Goal: Information Seeking & Learning: Understand process/instructions

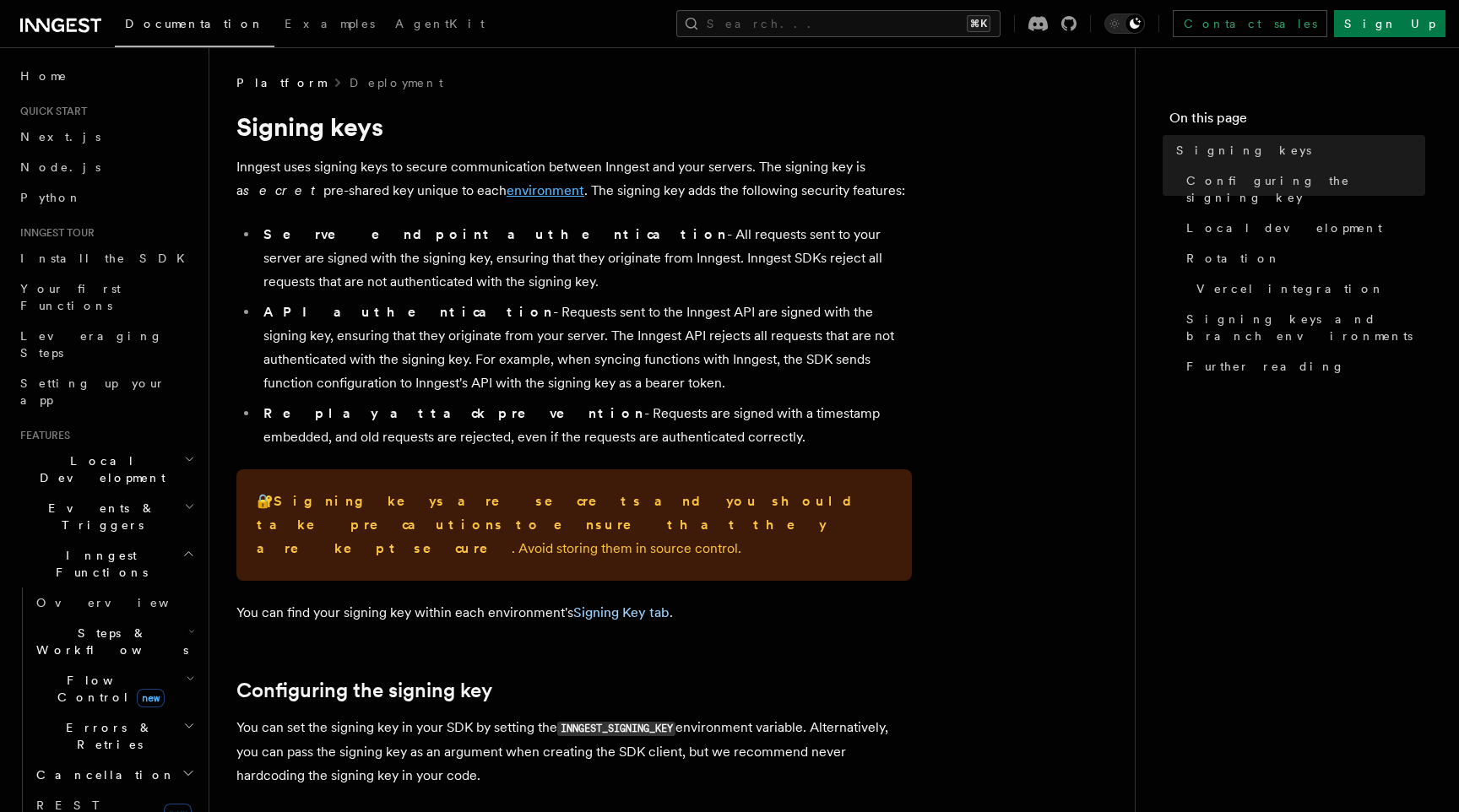
click at [506, 186] on link "environment" at bounding box center [545, 190] width 77 height 16
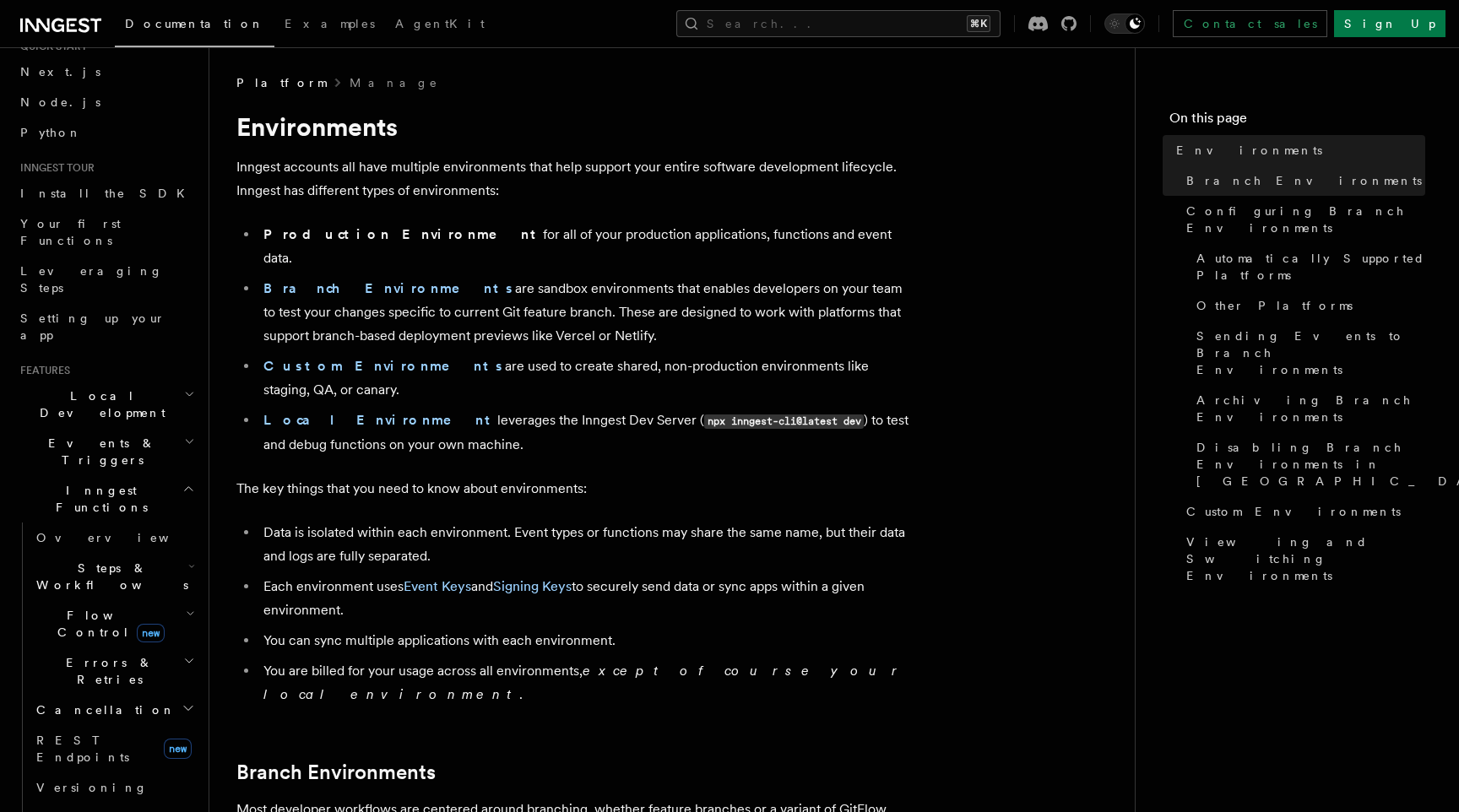
scroll to position [73, 0]
click at [364, 412] on strong "Local Environment" at bounding box center [381, 419] width 234 height 16
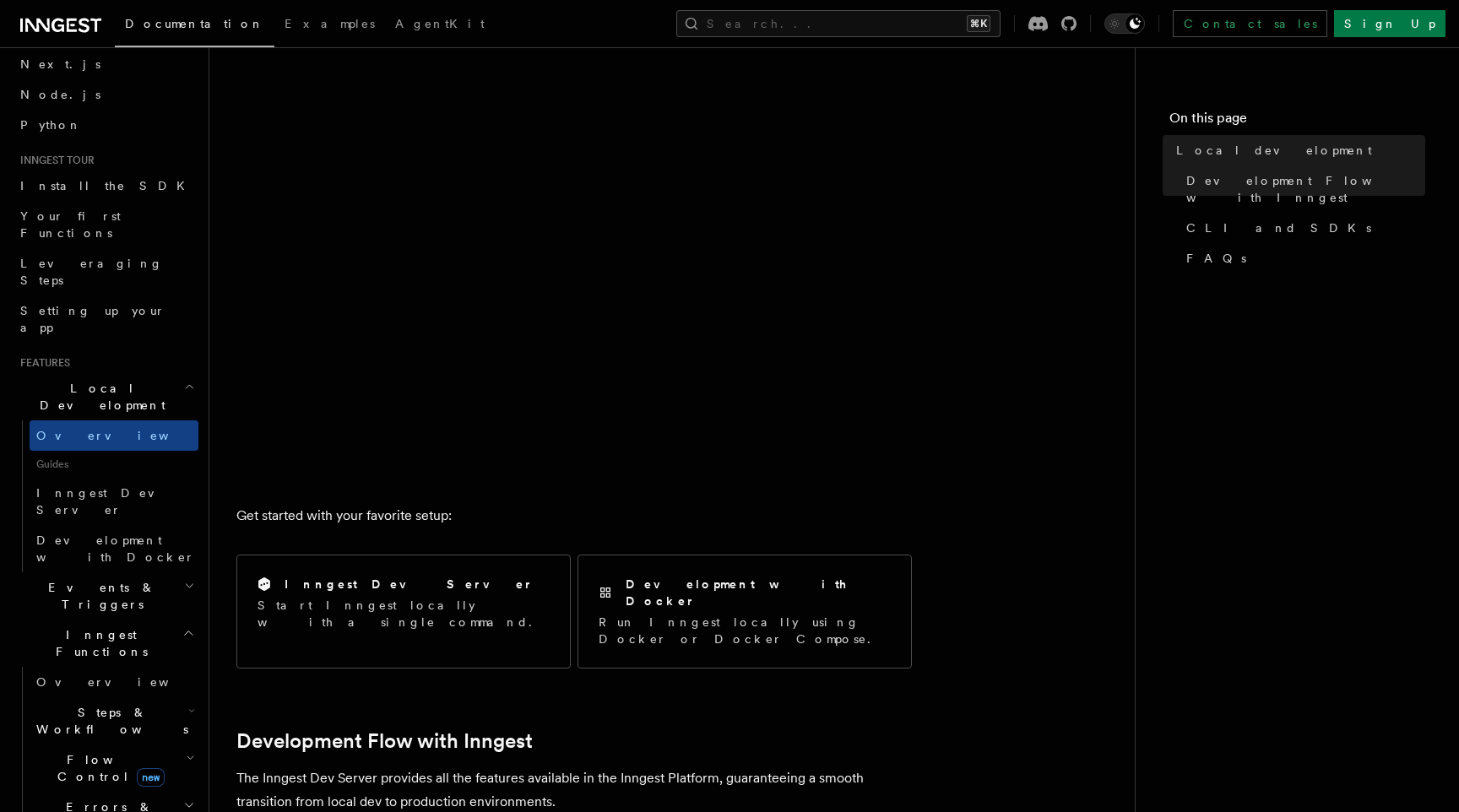
scroll to position [213, 0]
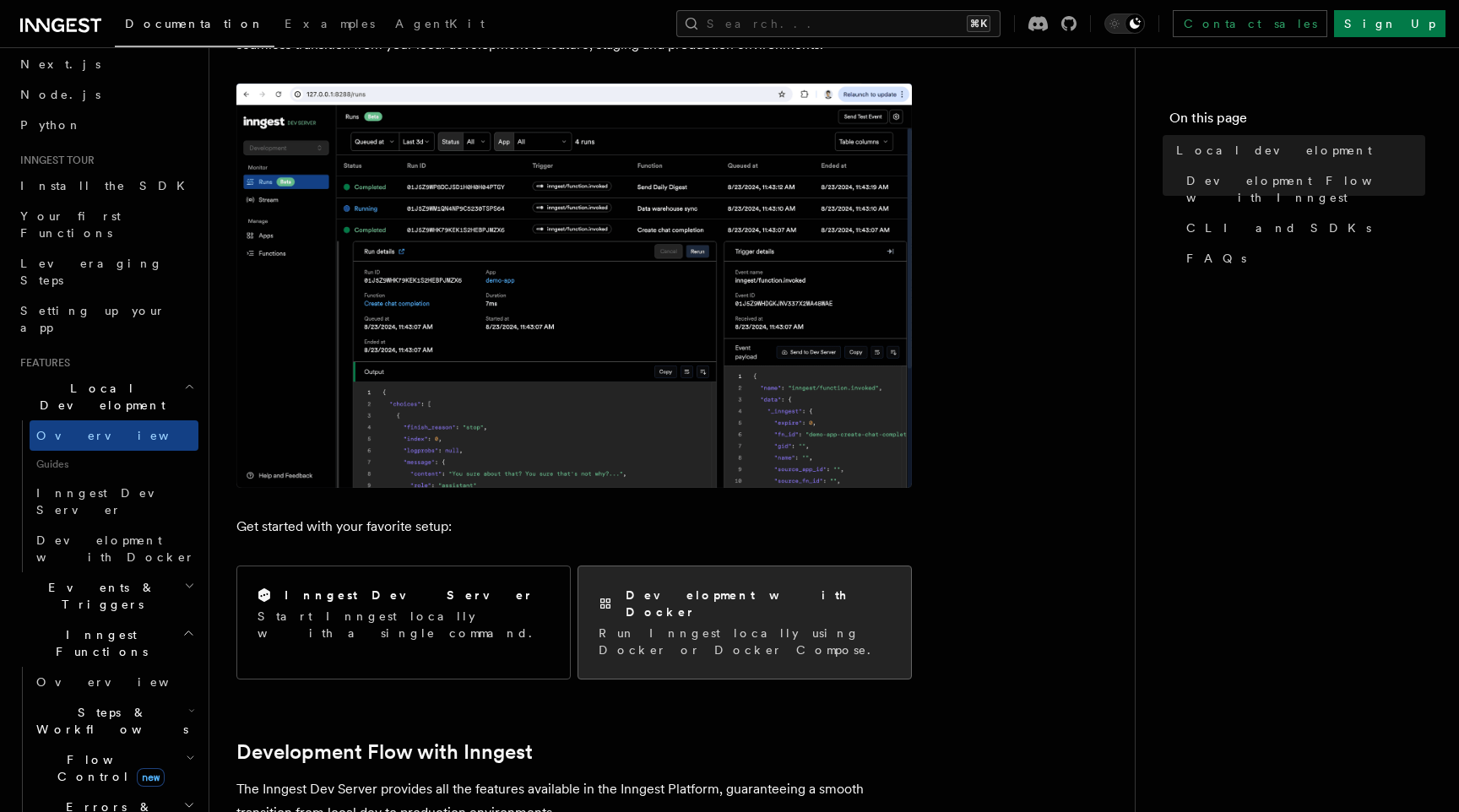
click at [733, 581] on div "Development with Docker Run Inngest locally using Docker or Docker Compose." at bounding box center [744, 622] width 332 height 112
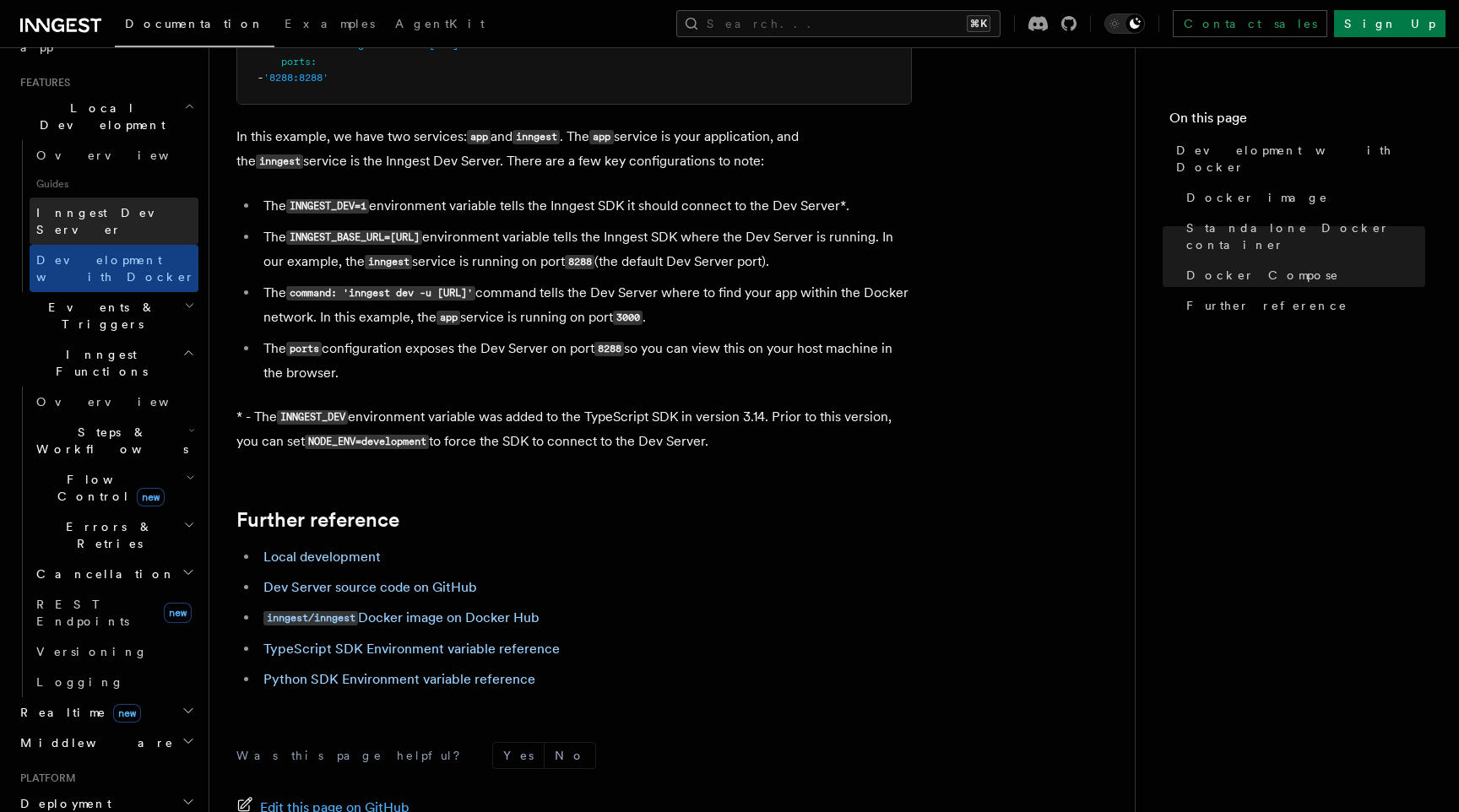
scroll to position [690, 0]
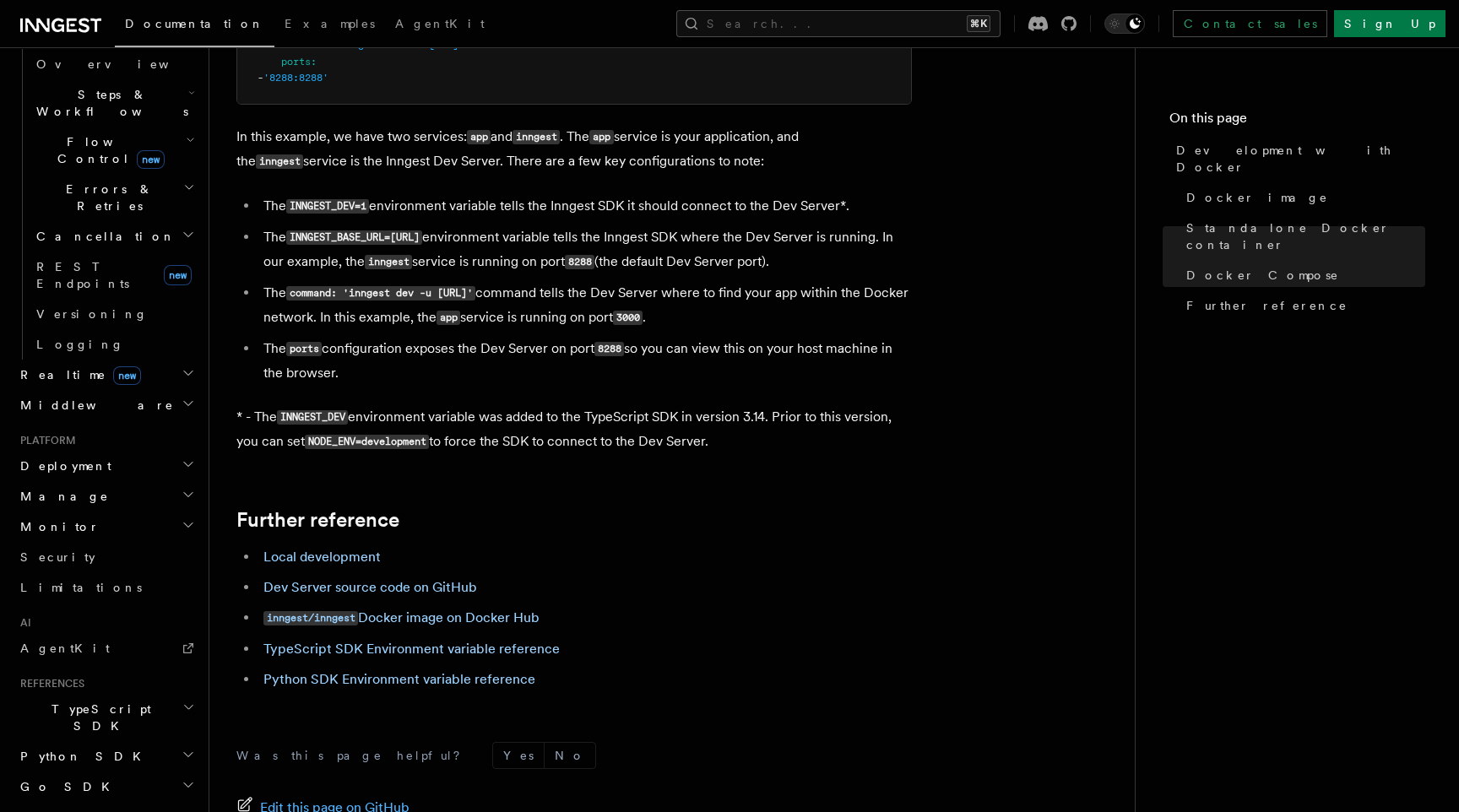
click at [125, 450] on h2 "Deployment" at bounding box center [106, 465] width 185 height 30
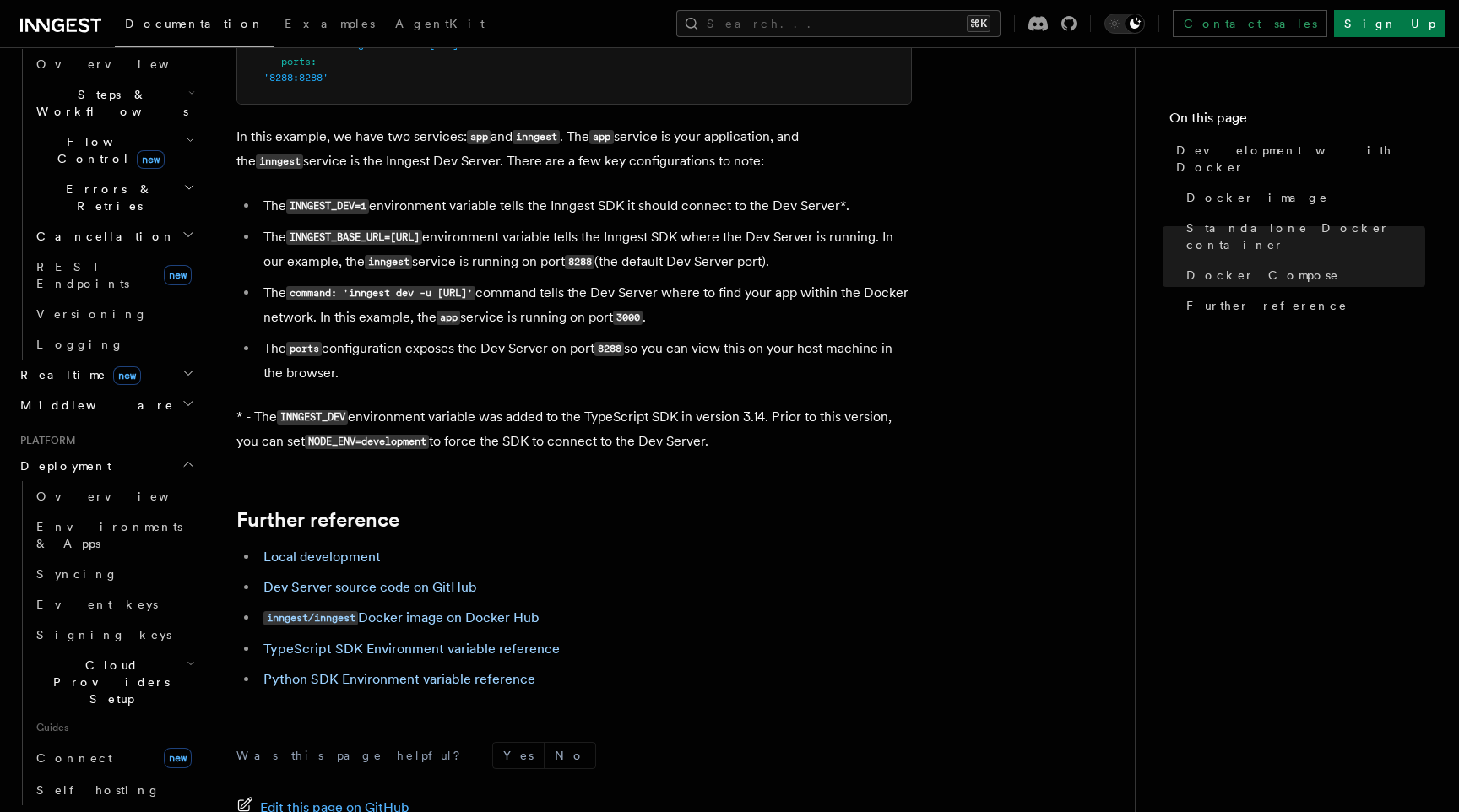
click at [119, 657] on span "Cloud Providers Setup" at bounding box center [108, 683] width 157 height 51
click at [108, 619] on link "Signing keys" at bounding box center [113, 634] width 169 height 30
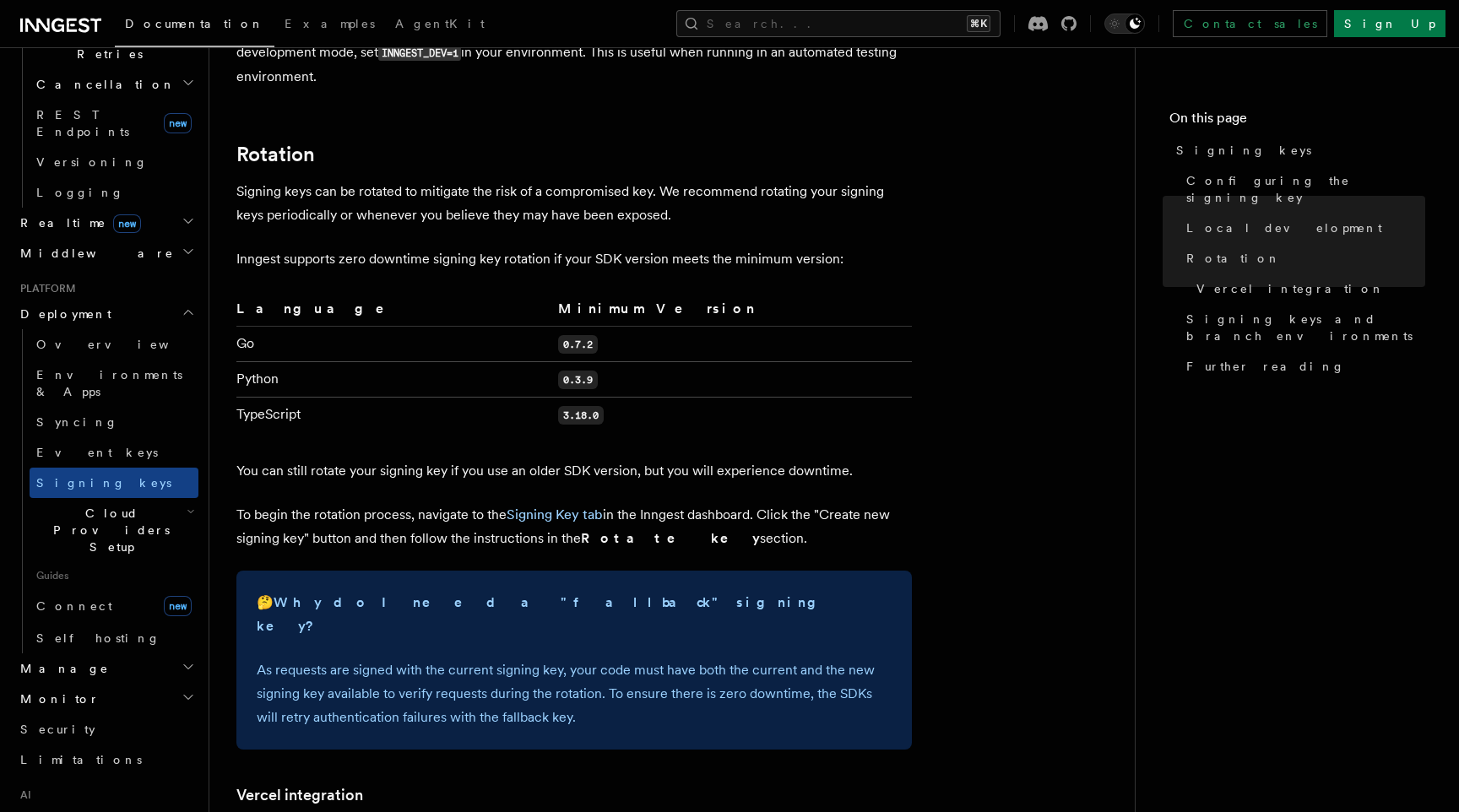
scroll to position [1023, 0]
click at [133, 360] on link "Environments & Apps" at bounding box center [113, 383] width 169 height 47
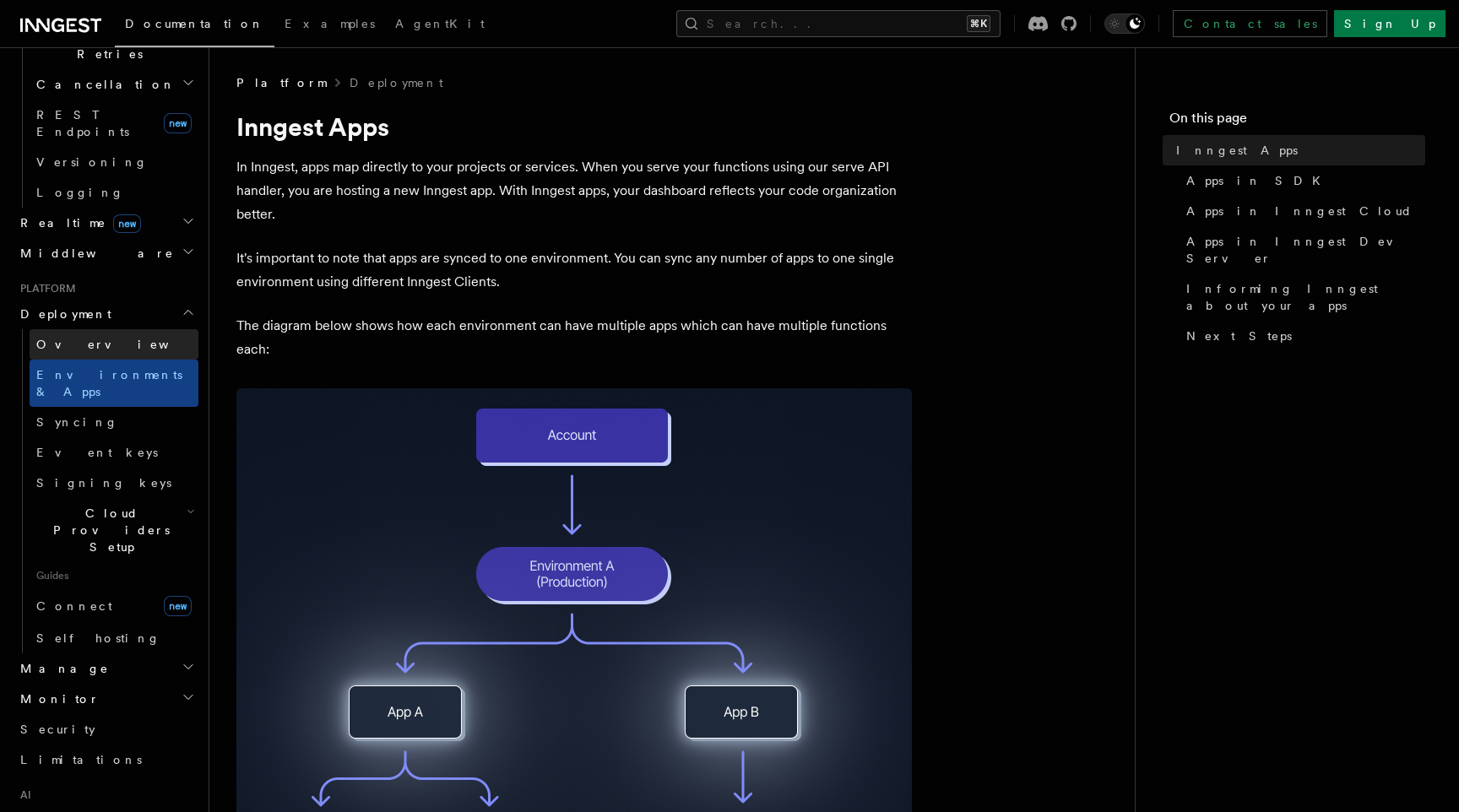
click at [128, 330] on link "Overview" at bounding box center [113, 345] width 169 height 30
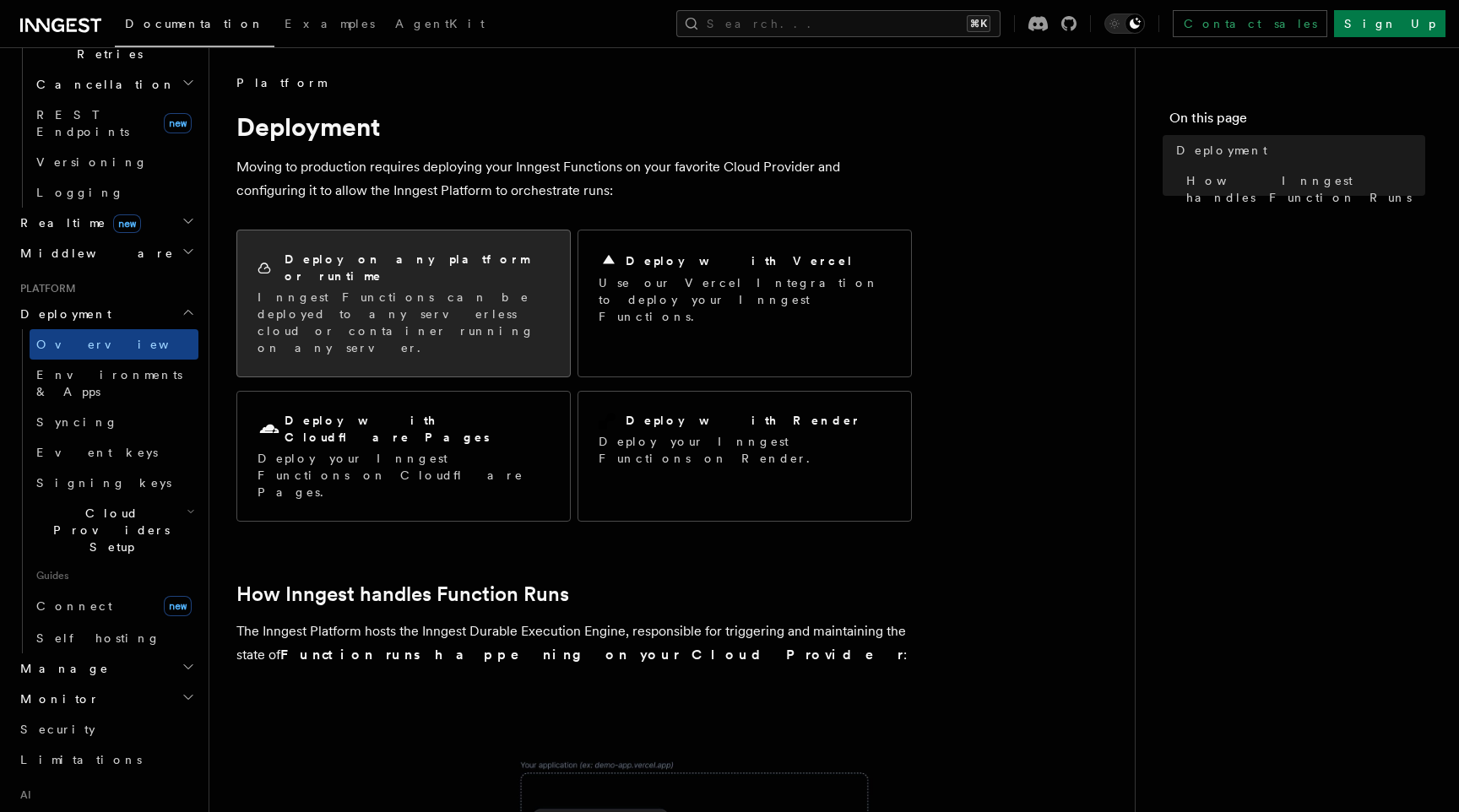
click at [419, 297] on p "Inngest Functions can be deployed to any serverless cloud or container running …" at bounding box center [403, 323] width 292 height 68
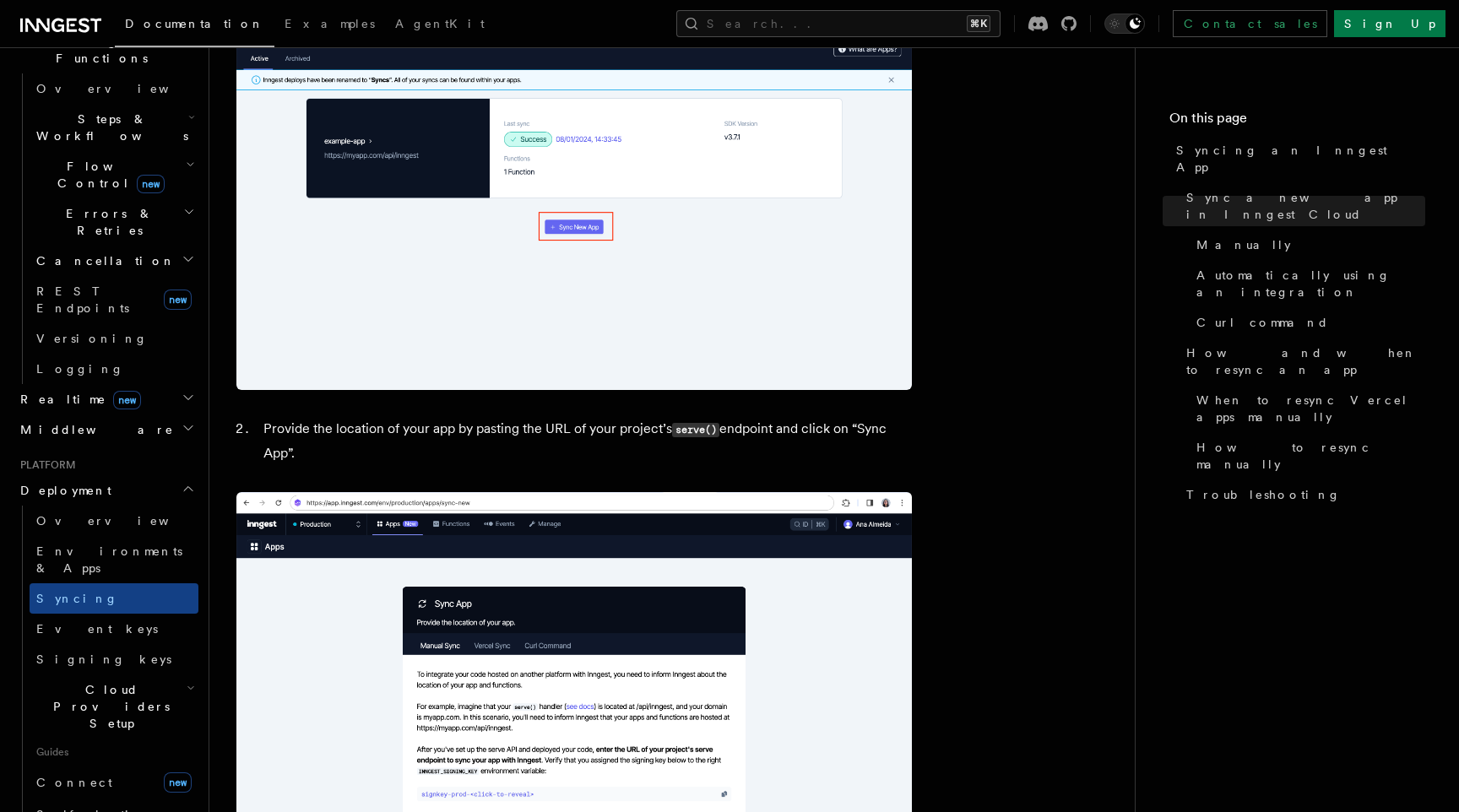
scroll to position [536, 0]
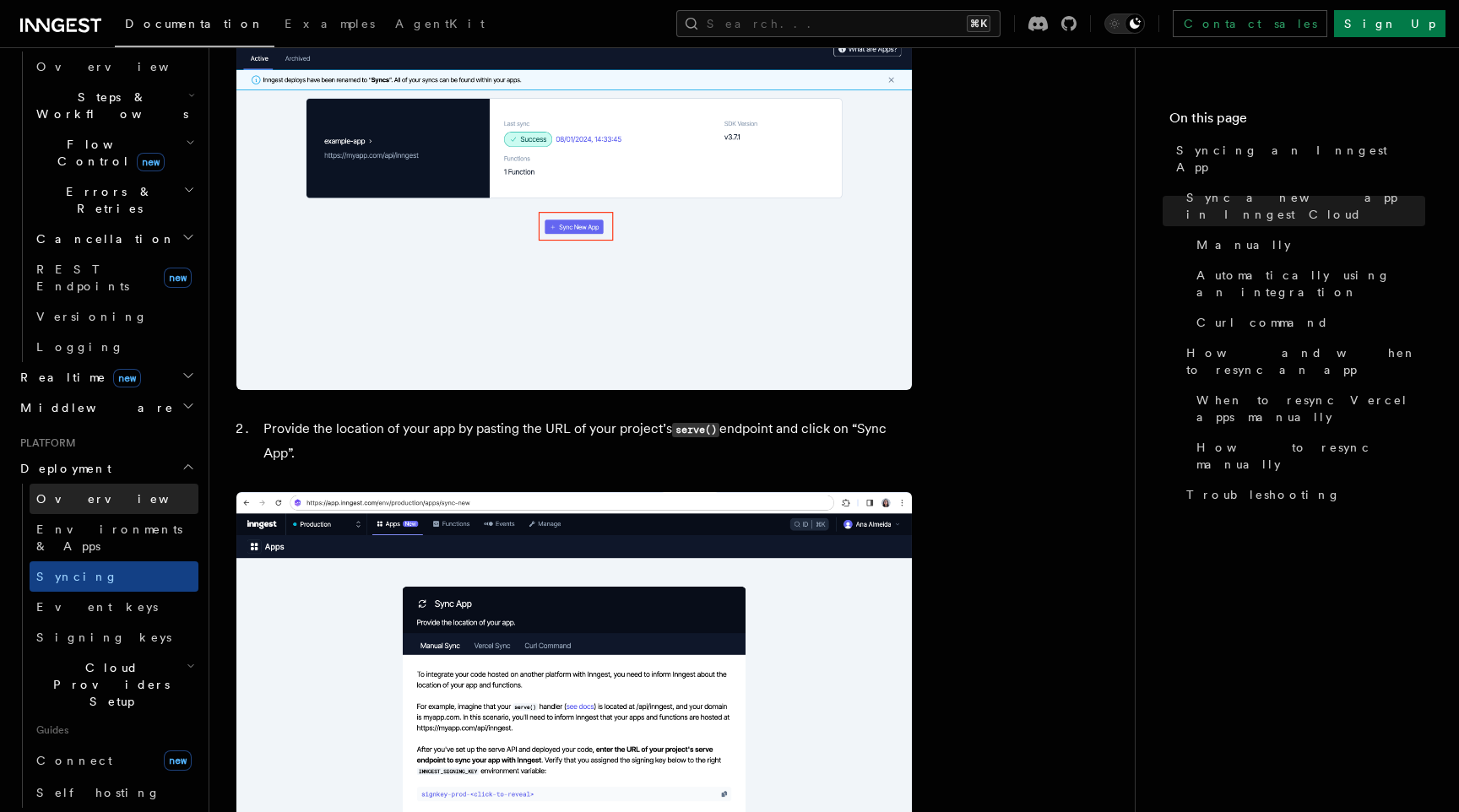
click at [84, 490] on span "Overview" at bounding box center [123, 499] width 174 height 17
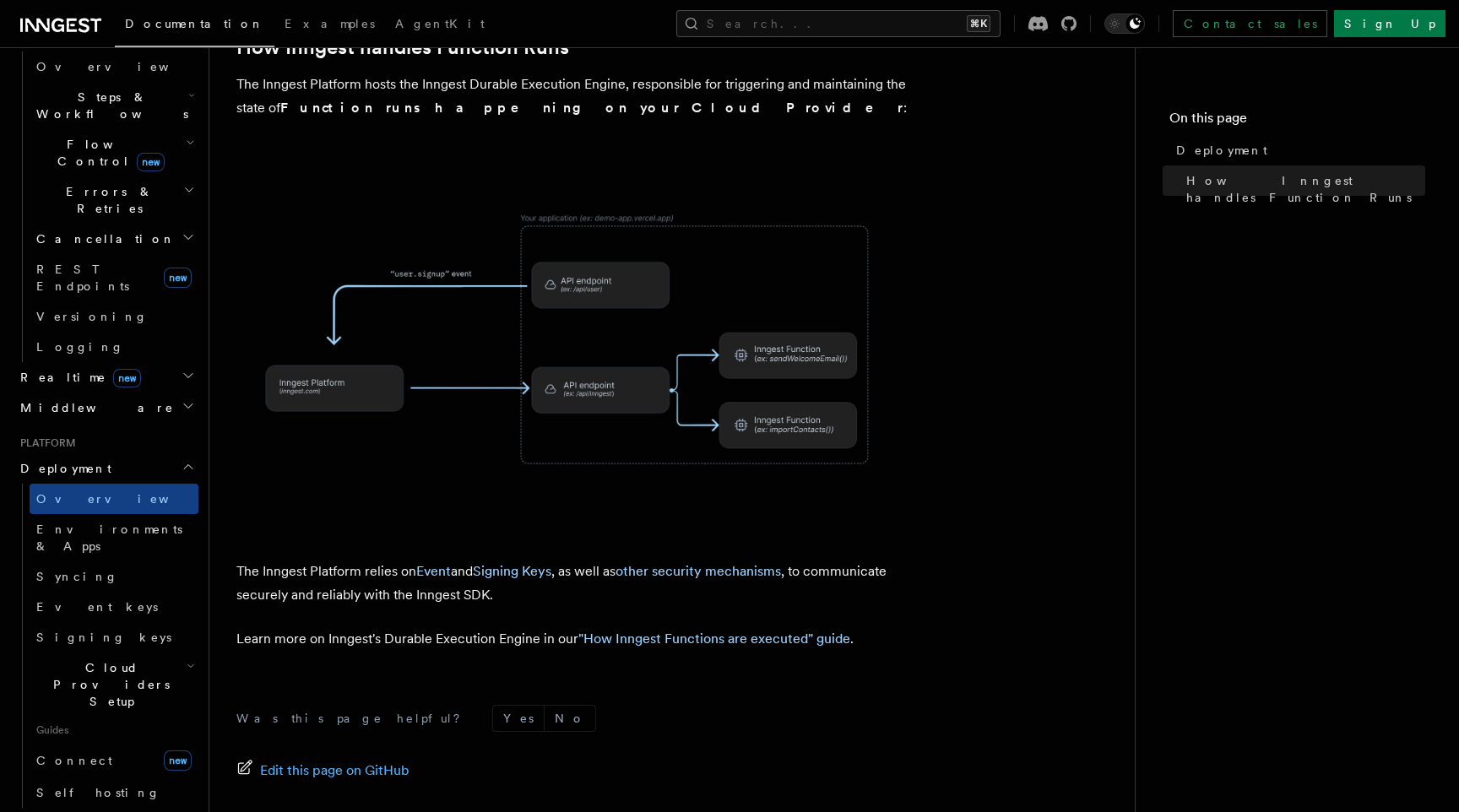
scroll to position [628, 0]
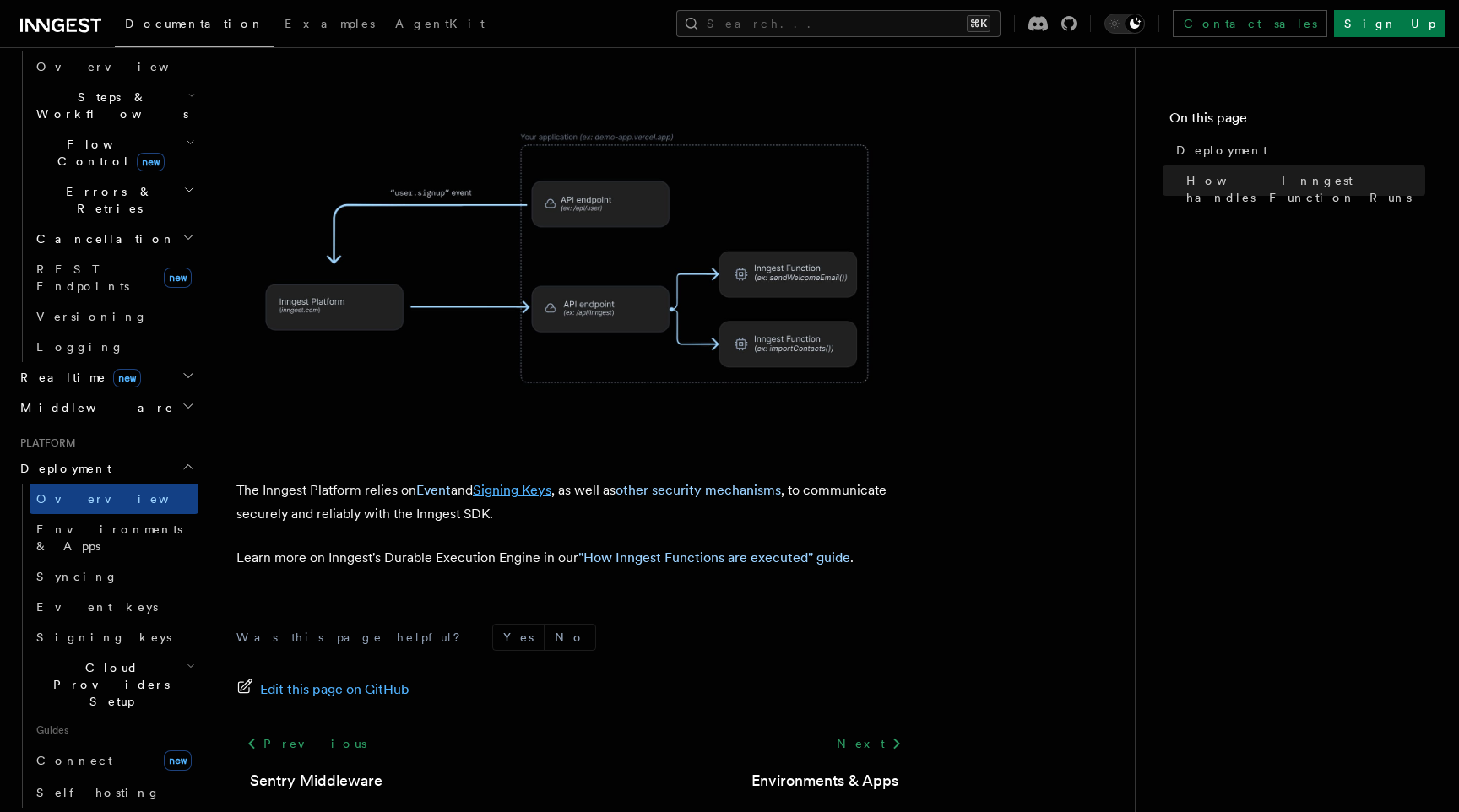
click at [538, 482] on link "Signing Keys" at bounding box center [512, 489] width 78 height 16
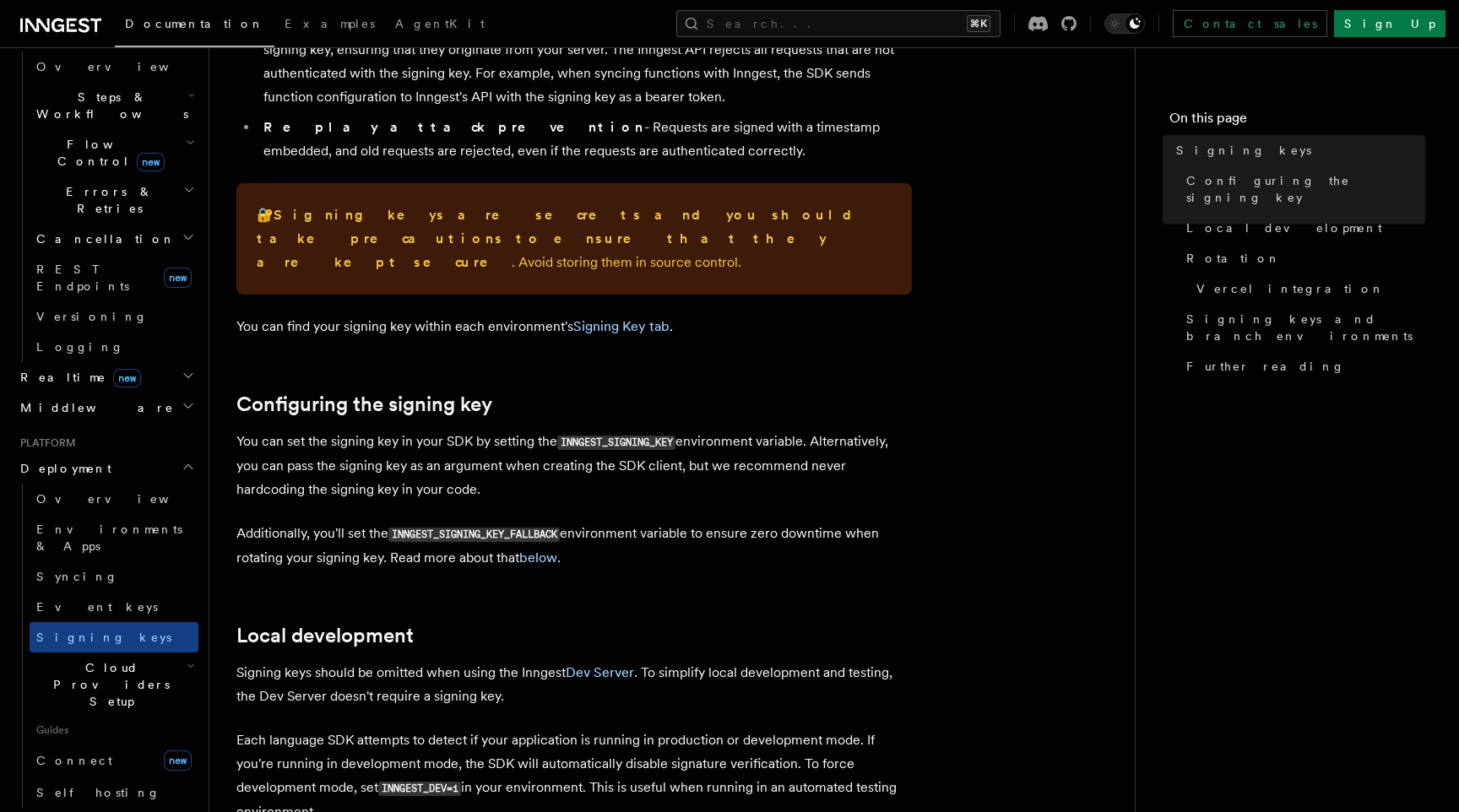
scroll to position [365, 0]
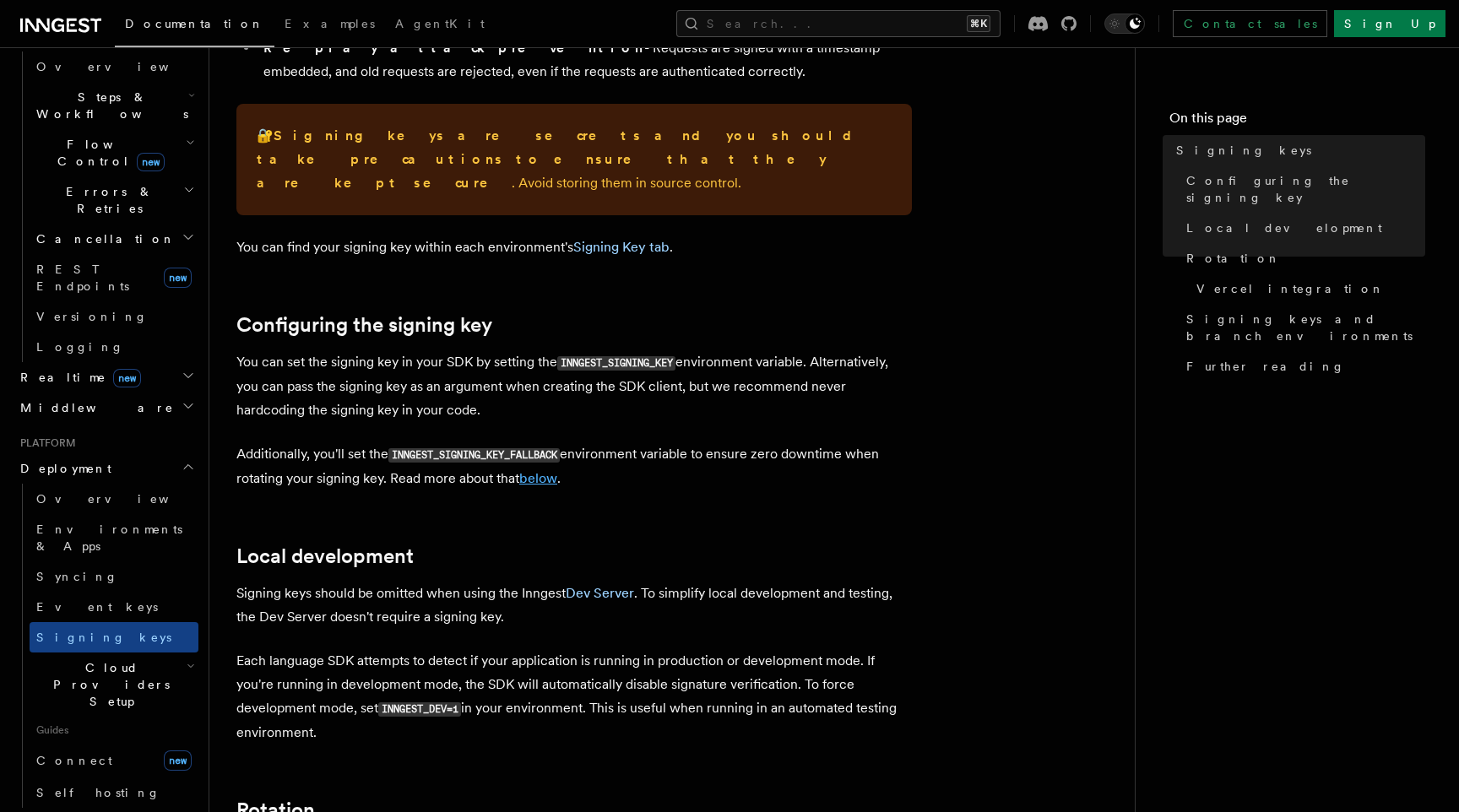
click at [548, 470] on link "below" at bounding box center [538, 478] width 38 height 16
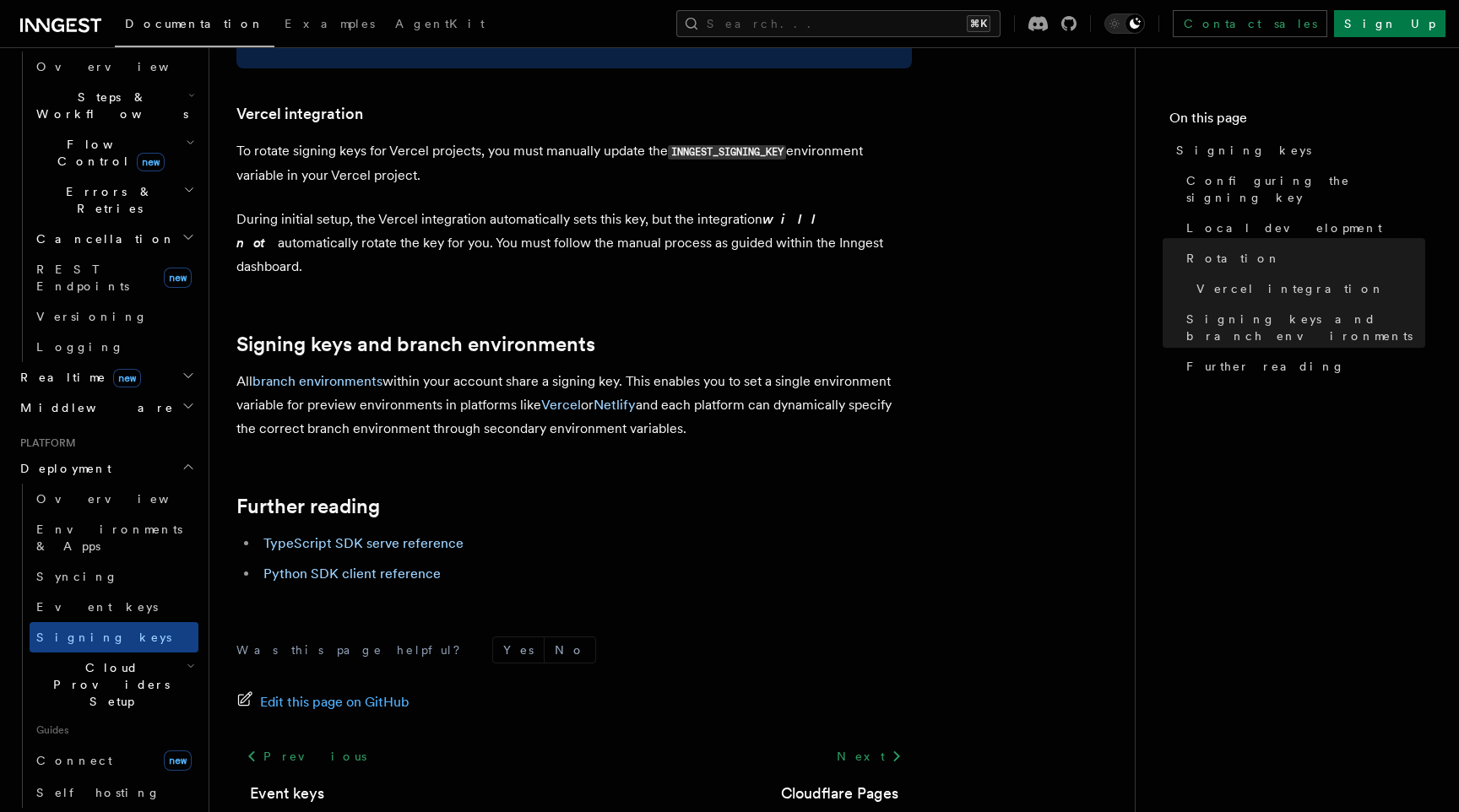
scroll to position [1740, 0]
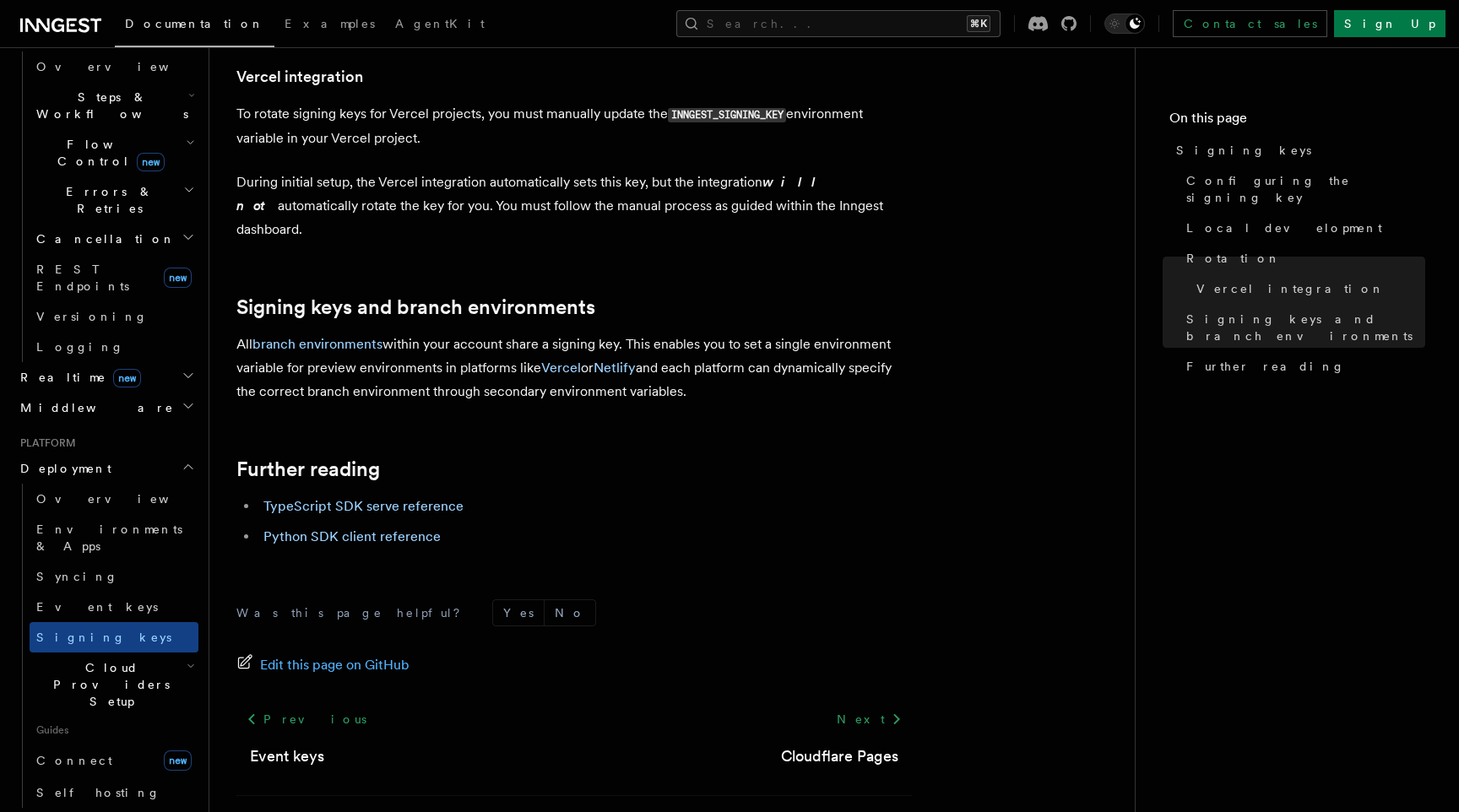
click at [174, 652] on h2 "Cloud Providers Setup" at bounding box center [113, 685] width 169 height 64
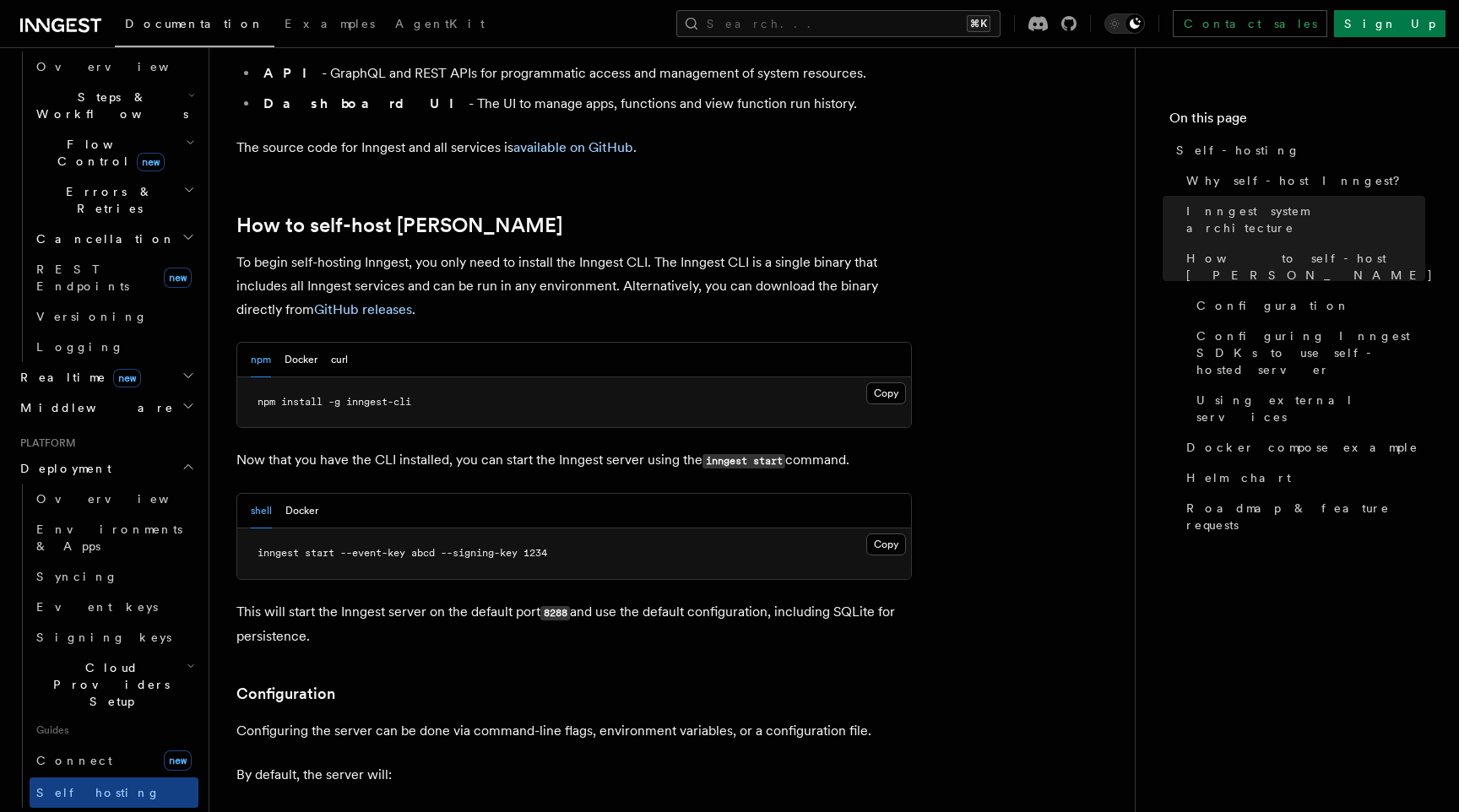
scroll to position [1572, 0]
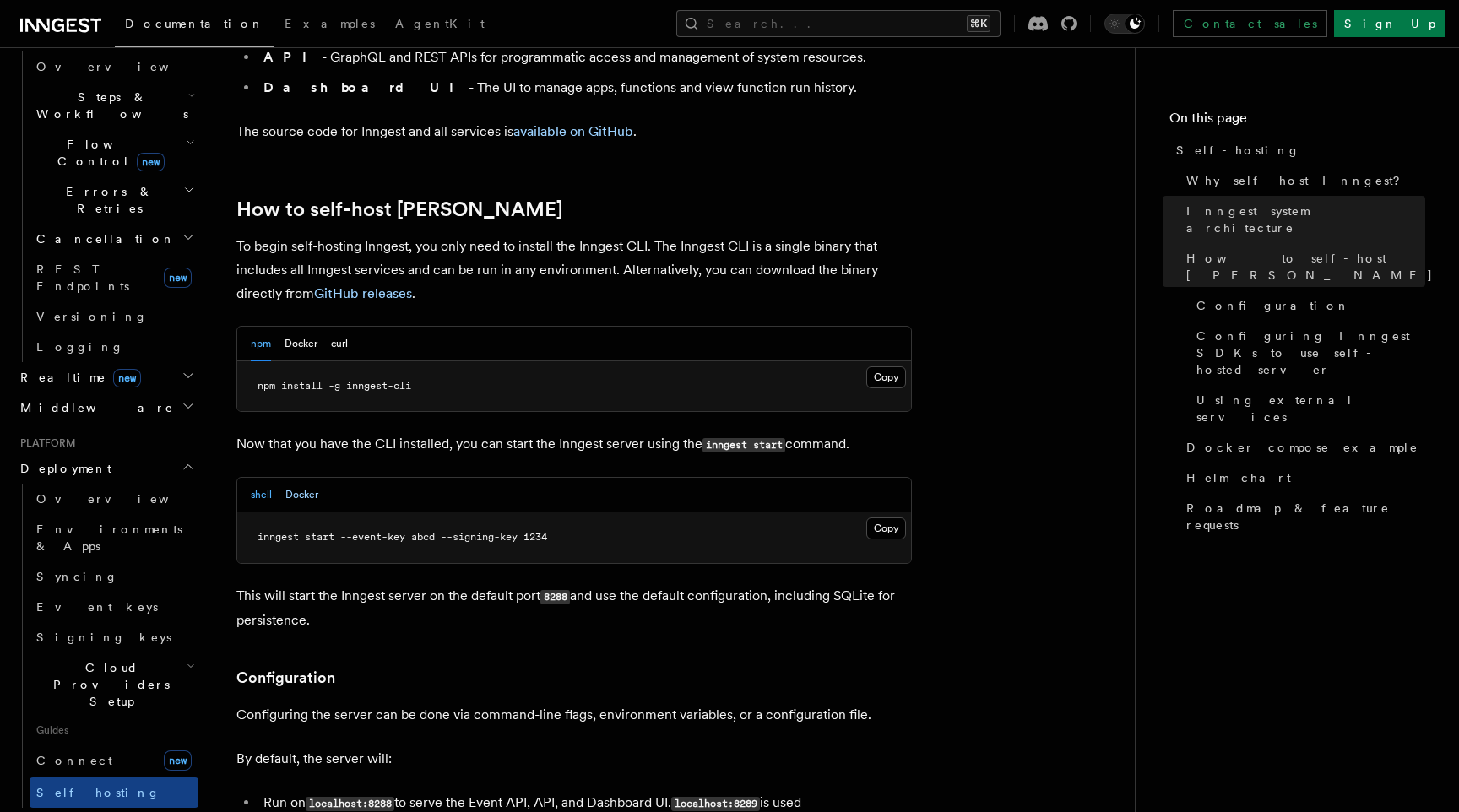
click at [309, 478] on button "Docker" at bounding box center [301, 495] width 33 height 35
click at [592, 531] on span "docker run -p 8288:8288 -p 8289:8289 -e INNGEST_EVENT_KEY=abcd -e INNGEST_SIGNI…" at bounding box center [535, 536] width 709 height 12
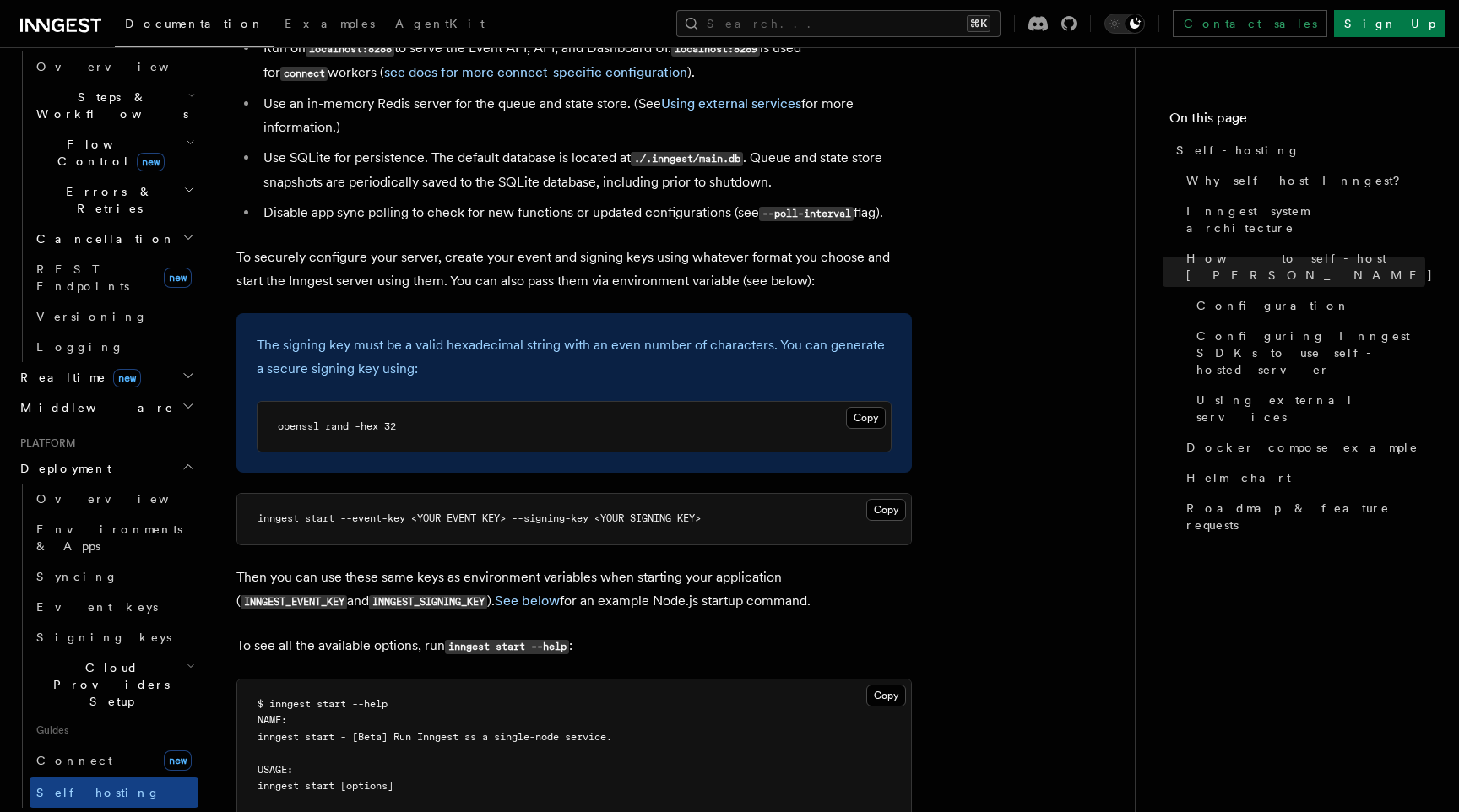
scroll to position [2326, 0]
drag, startPoint x: 275, startPoint y: 386, endPoint x: 449, endPoint y: 395, distance: 174.2
click at [449, 402] on pre "openssl rand -hex 32" at bounding box center [574, 428] width 633 height 51
copy span "openssl rand -hex 32"
